Goal: Information Seeking & Learning: Learn about a topic

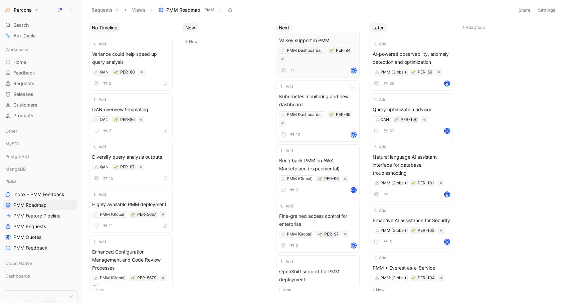
scroll to position [380, 0]
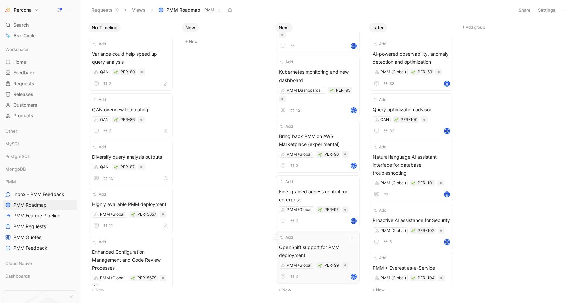
click at [318, 243] on span "OpenShift support for PMM deployment" at bounding box center [318, 251] width 78 height 16
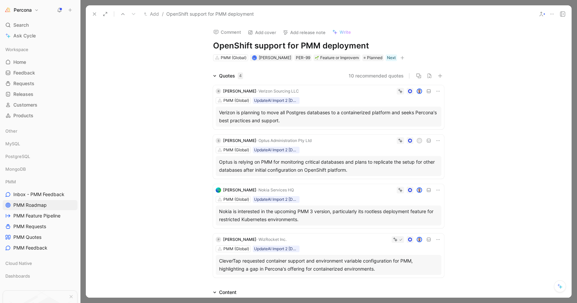
click at [97, 16] on icon at bounding box center [94, 13] width 5 height 5
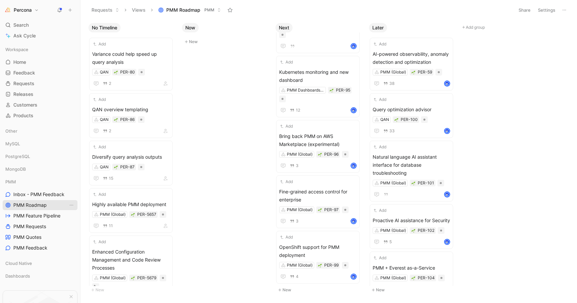
click at [32, 207] on span "PMM Roadmap" at bounding box center [29, 205] width 33 height 7
click at [31, 212] on span "PMM Feature Pipeline" at bounding box center [36, 215] width 47 height 7
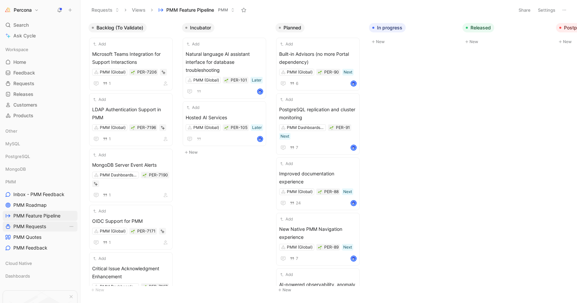
click at [34, 228] on span "PMM Requests" at bounding box center [29, 226] width 33 height 7
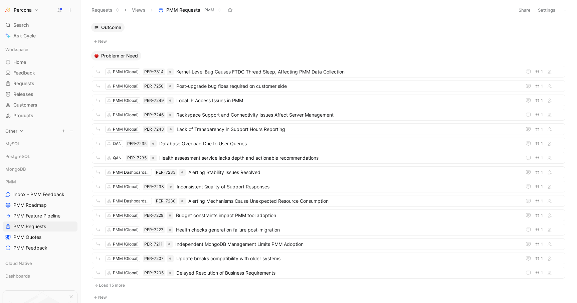
click at [23, 132] on icon at bounding box center [21, 131] width 5 height 5
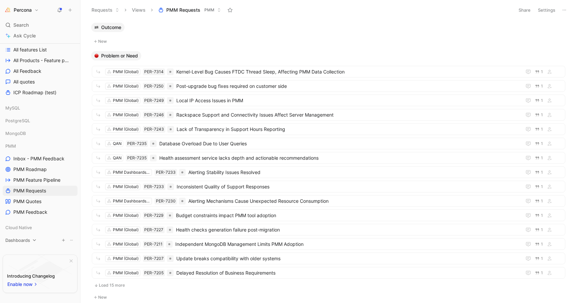
click at [26, 239] on span "Dashboards" at bounding box center [17, 240] width 25 height 7
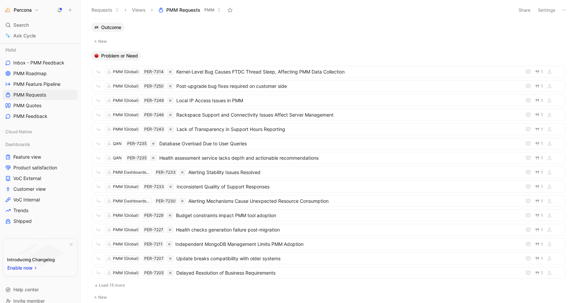
scroll to position [209, 0]
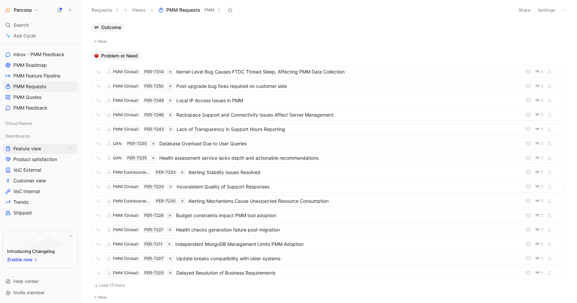
click at [28, 148] on span "Feature view" at bounding box center [27, 148] width 28 height 7
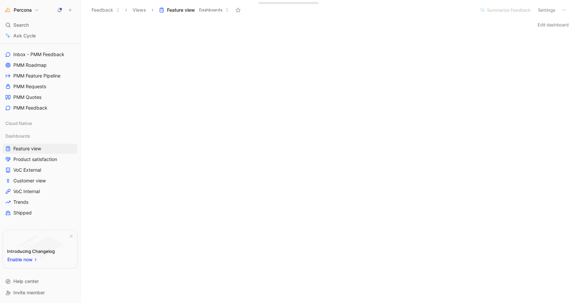
click at [567, 11] on icon at bounding box center [564, 9] width 5 height 5
click at [524, 48] on span "Star" at bounding box center [520, 49] width 9 height 6
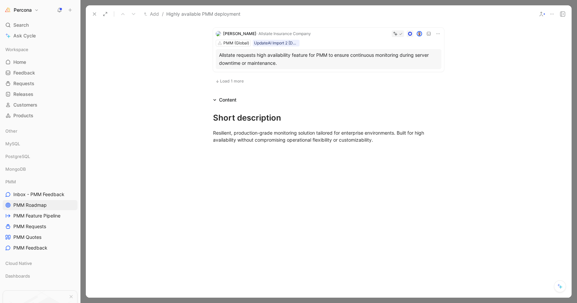
scroll to position [502, 0]
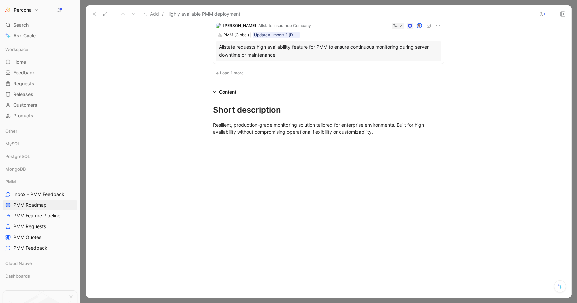
click at [213, 93] on icon at bounding box center [214, 91] width 3 height 3
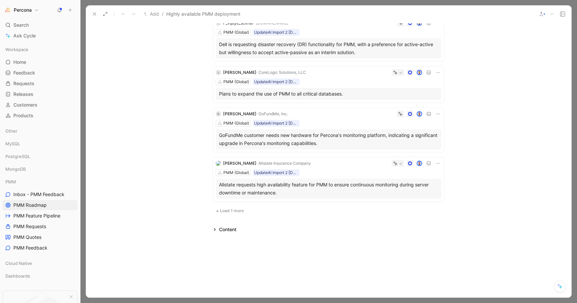
scroll to position [365, 0]
click at [220, 209] on span "Load 1 more" at bounding box center [232, 210] width 24 height 5
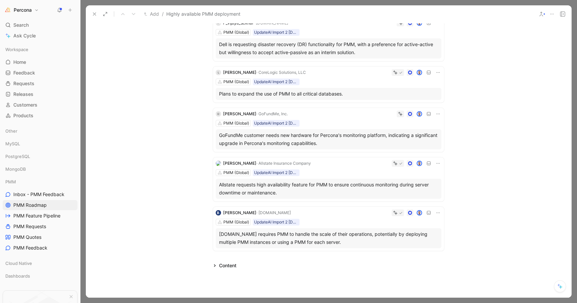
click at [214, 265] on icon at bounding box center [214, 265] width 3 height 3
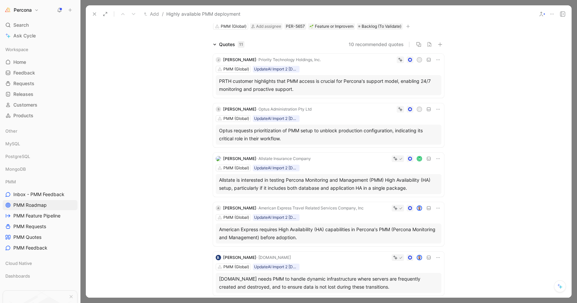
scroll to position [0, 0]
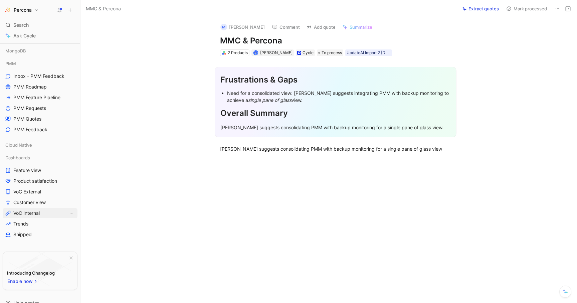
scroll to position [184, 0]
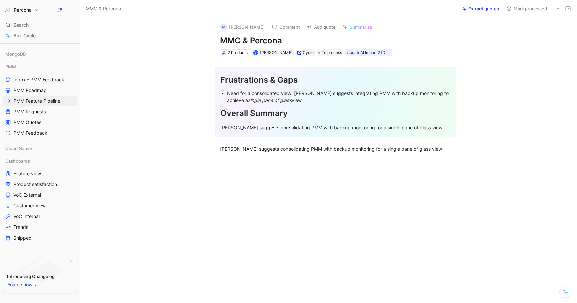
click at [48, 98] on span "PMM Feature Pipeline" at bounding box center [36, 101] width 47 height 7
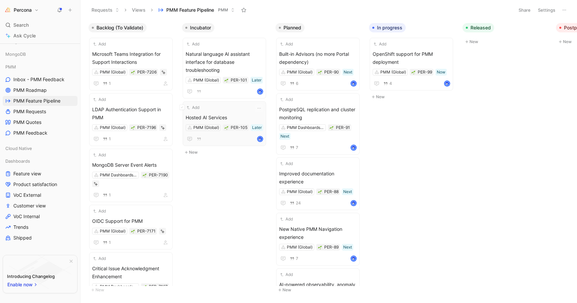
click at [224, 119] on span "Hosted AI Services" at bounding box center [225, 118] width 78 height 8
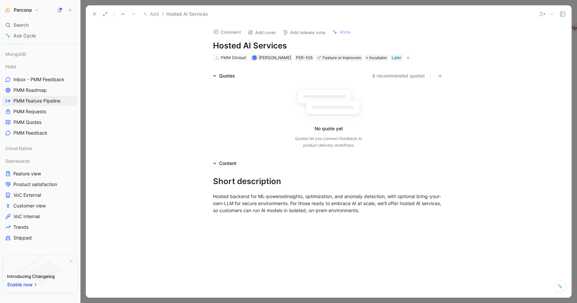
click at [396, 76] on button "6 recommended quotes" at bounding box center [399, 76] width 53 height 8
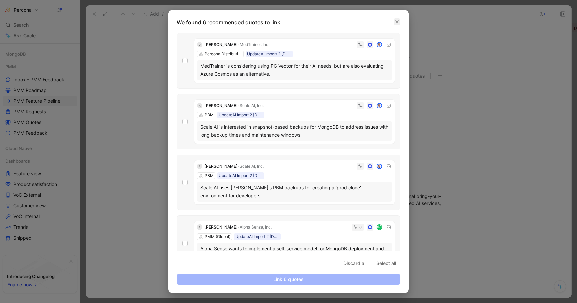
click at [397, 23] on icon "button" at bounding box center [397, 22] width 4 height 4
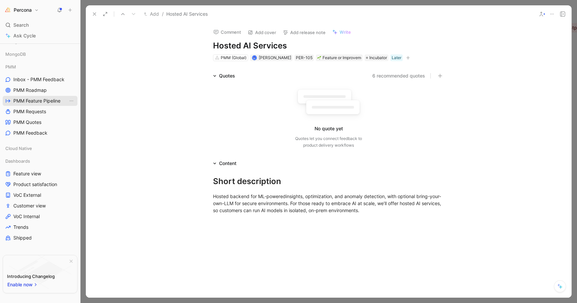
click at [43, 103] on span "PMM Feature Pipeline" at bounding box center [36, 101] width 47 height 7
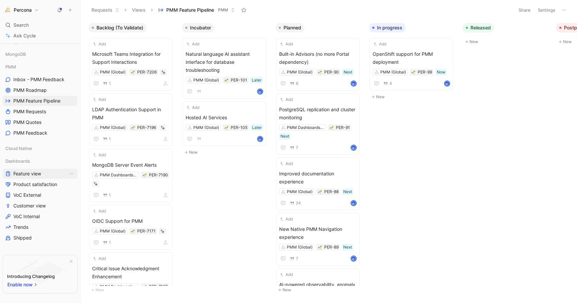
click at [38, 173] on span "Feature view" at bounding box center [27, 173] width 28 height 7
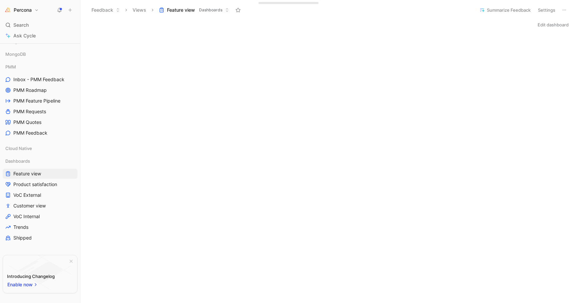
click at [101, 21] on div "Edit dashboard" at bounding box center [329, 24] width 497 height 9
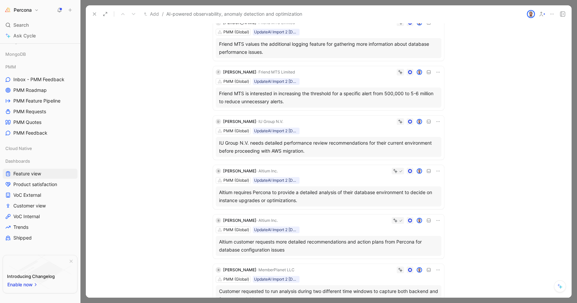
scroll to position [221, 0]
